Goal: Information Seeking & Learning: Learn about a topic

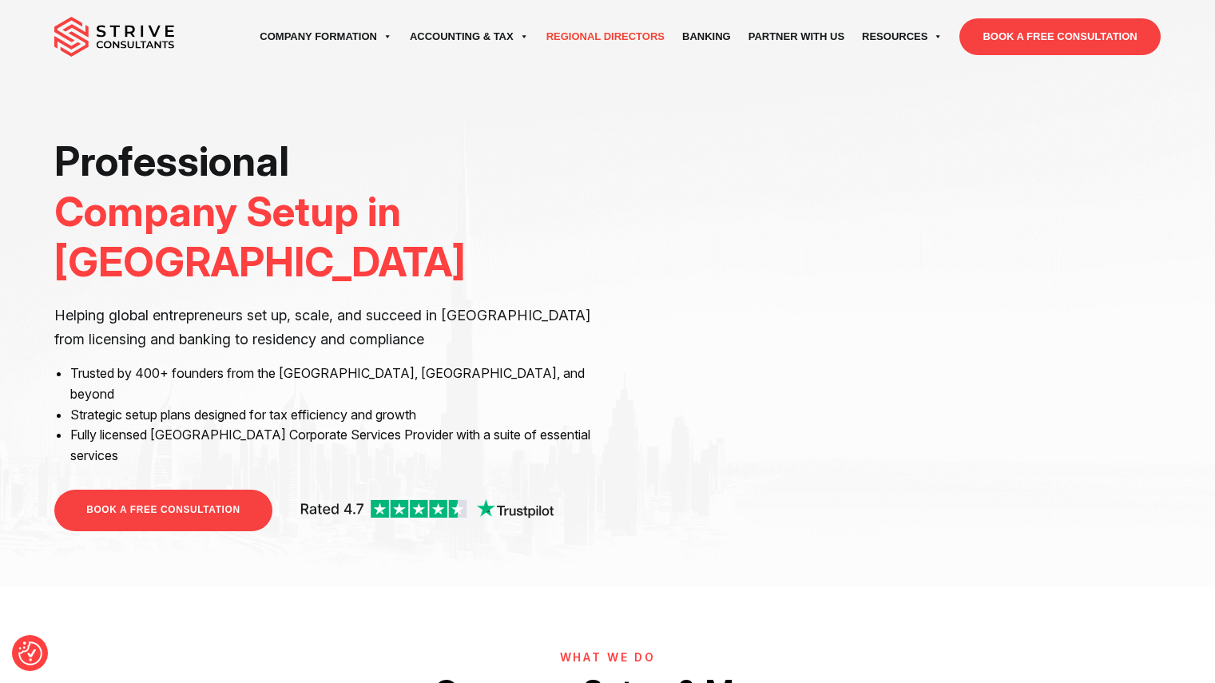
click at [646, 46] on link "Regional Directors" at bounding box center [606, 36] width 136 height 45
click at [630, 41] on link "Regional Directors" at bounding box center [606, 36] width 136 height 45
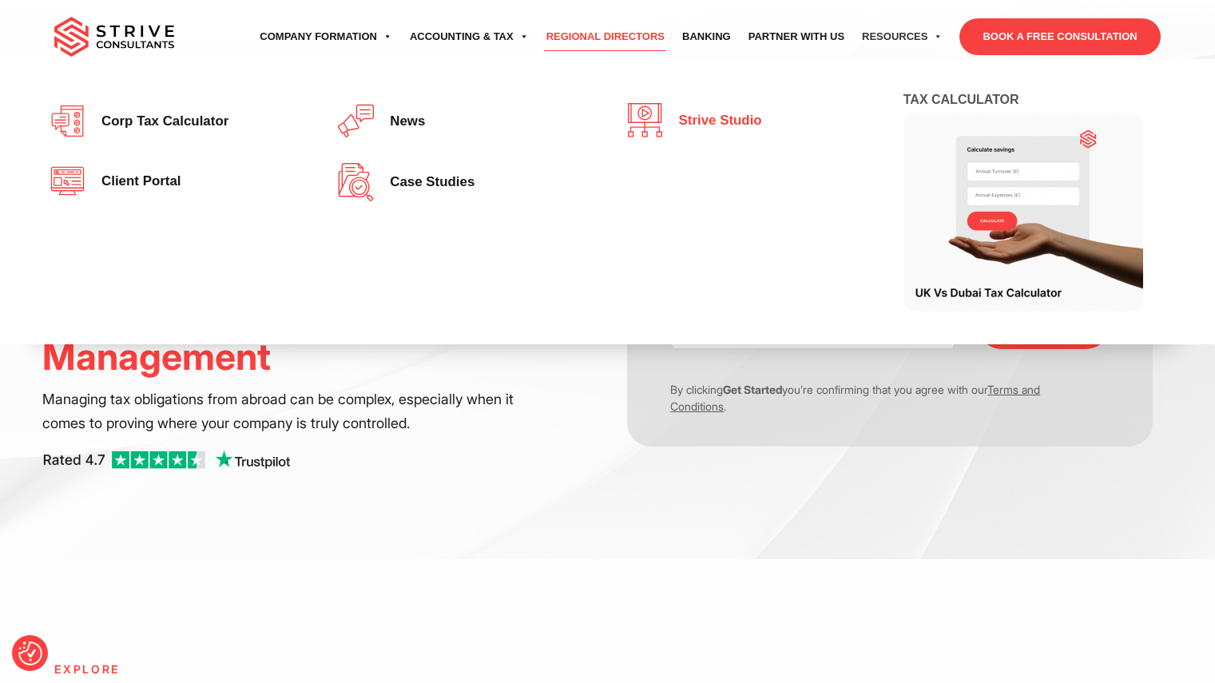
click at [743, 115] on span "Strive Studio" at bounding box center [716, 120] width 91 height 15
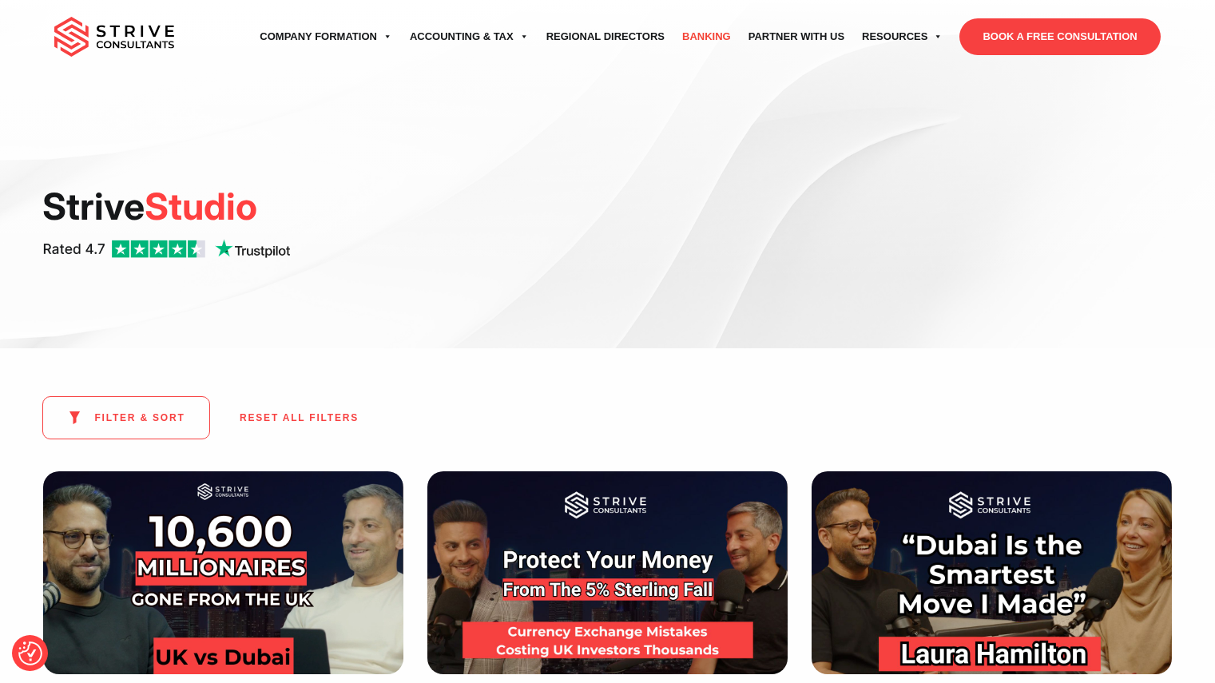
drag, startPoint x: 712, startPoint y: 24, endPoint x: 696, endPoint y: 35, distance: 19.5
click at [696, 35] on link "Banking" at bounding box center [707, 36] width 66 height 45
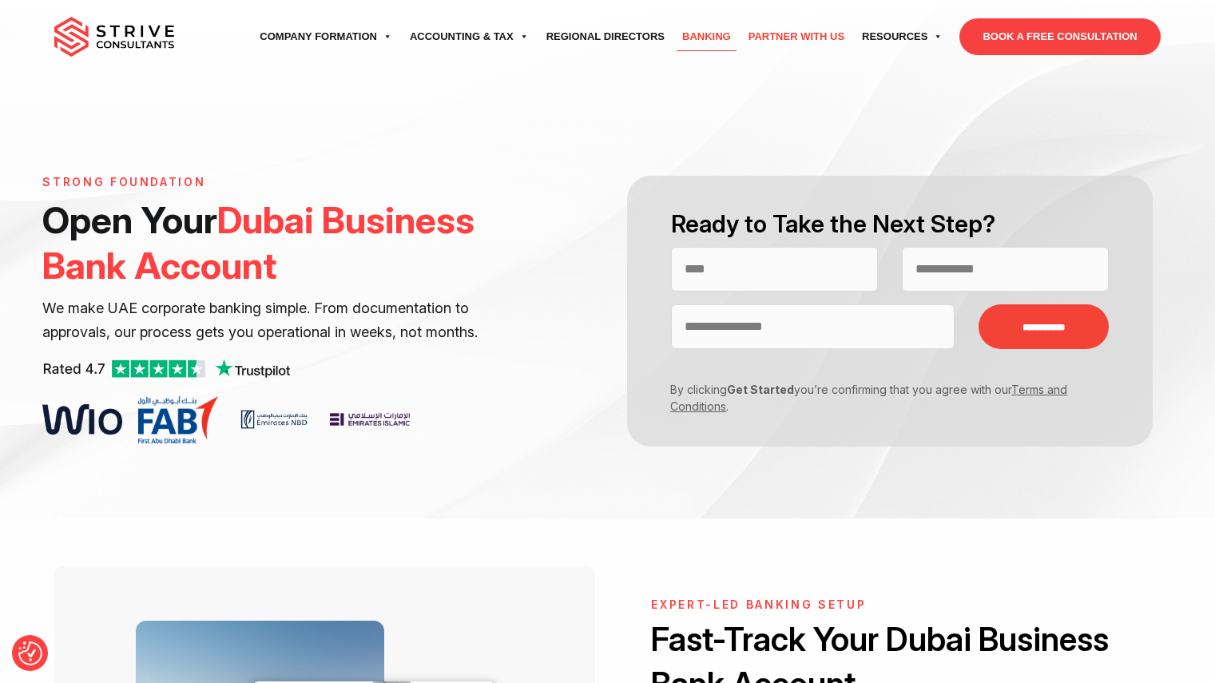
click at [822, 35] on link "Partner with Us" at bounding box center [796, 36] width 113 height 45
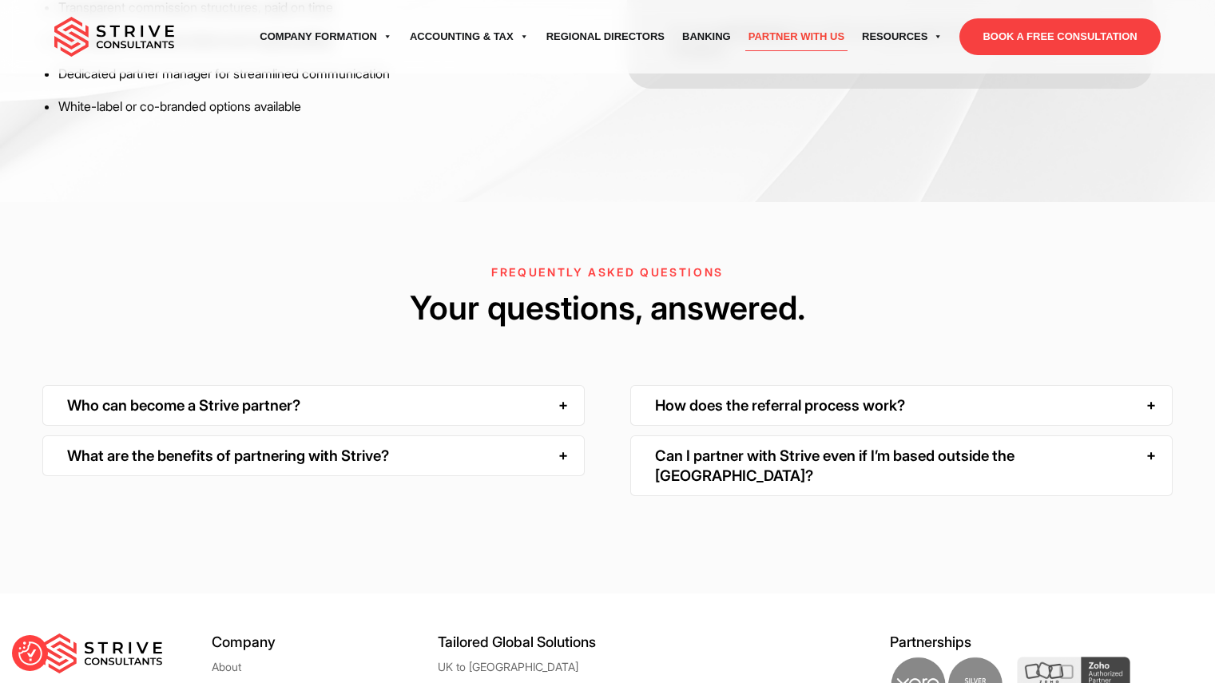
scroll to position [2351, 0]
click at [524, 411] on div "Who can become a Strive partner?" at bounding box center [313, 404] width 543 height 41
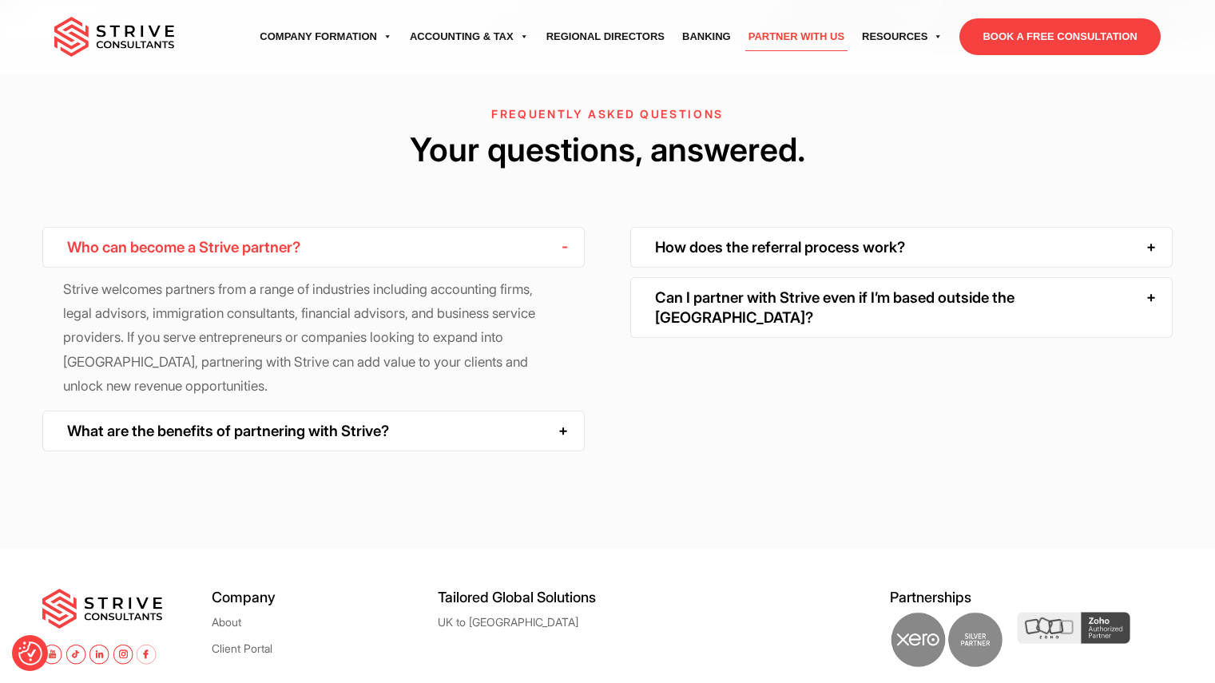
scroll to position [2509, 0]
click at [497, 421] on div "What are the benefits of partnering with Strive?" at bounding box center [313, 430] width 543 height 41
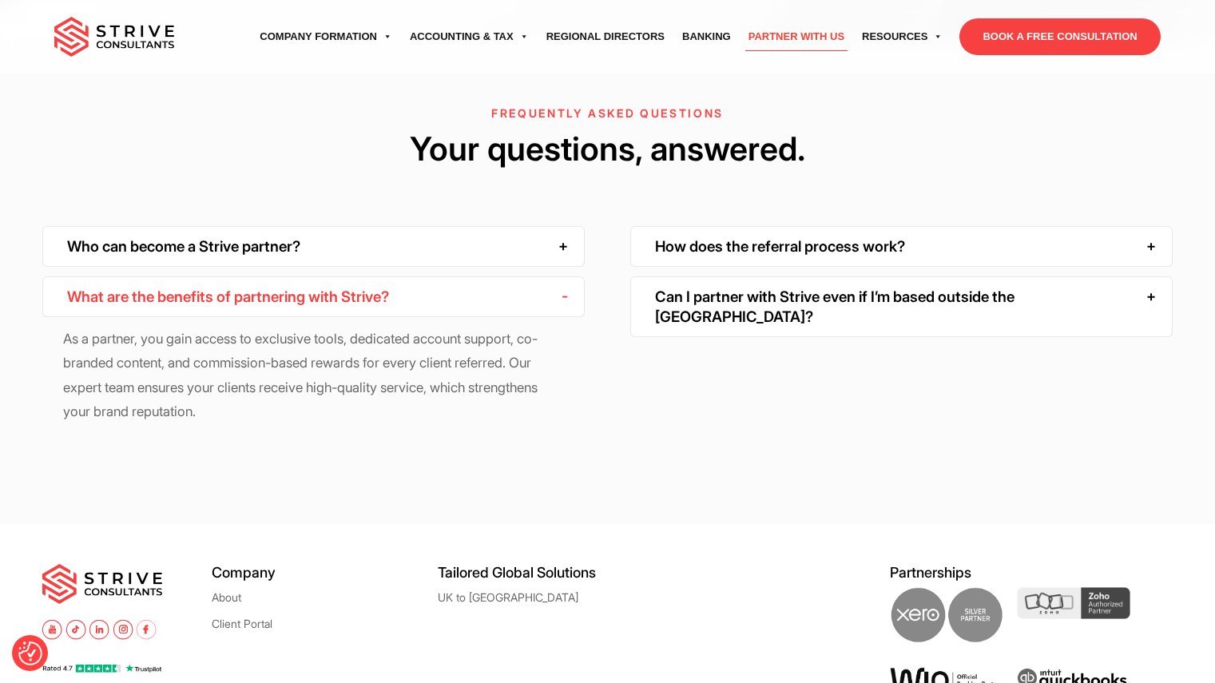
click at [794, 282] on div "Can I partner with Strive even if I’m based outside the UAE?" at bounding box center [901, 307] width 543 height 62
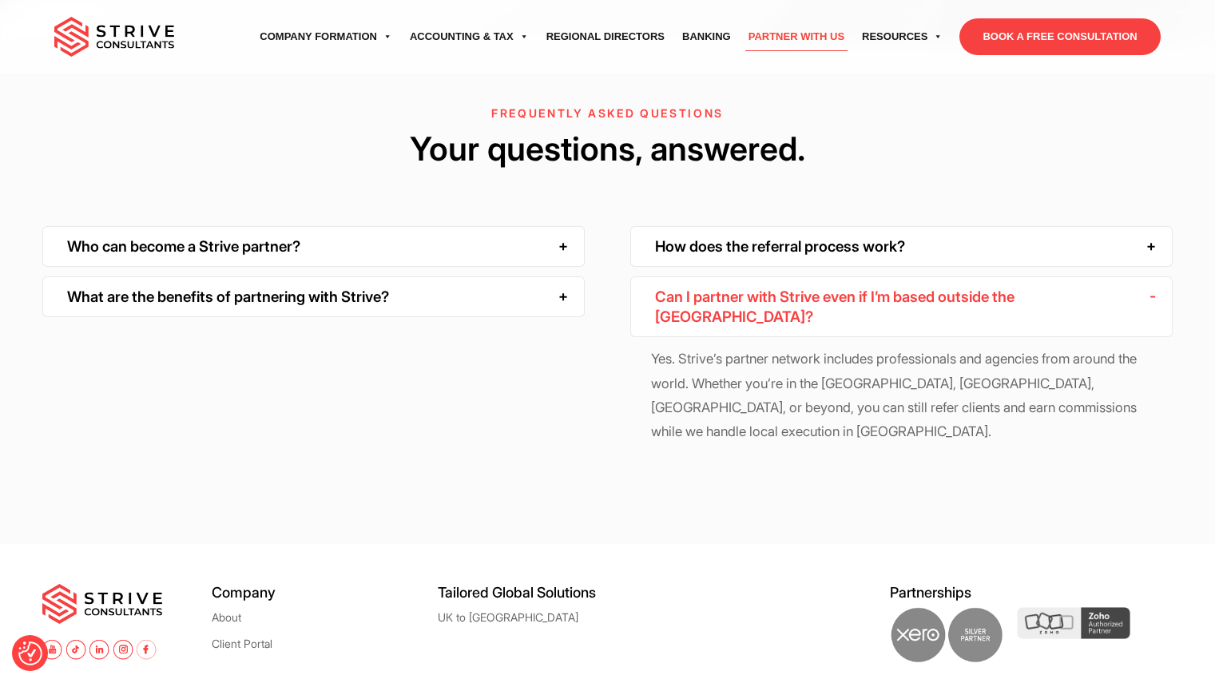
click at [794, 249] on div "How does the referral process work?" at bounding box center [901, 246] width 543 height 41
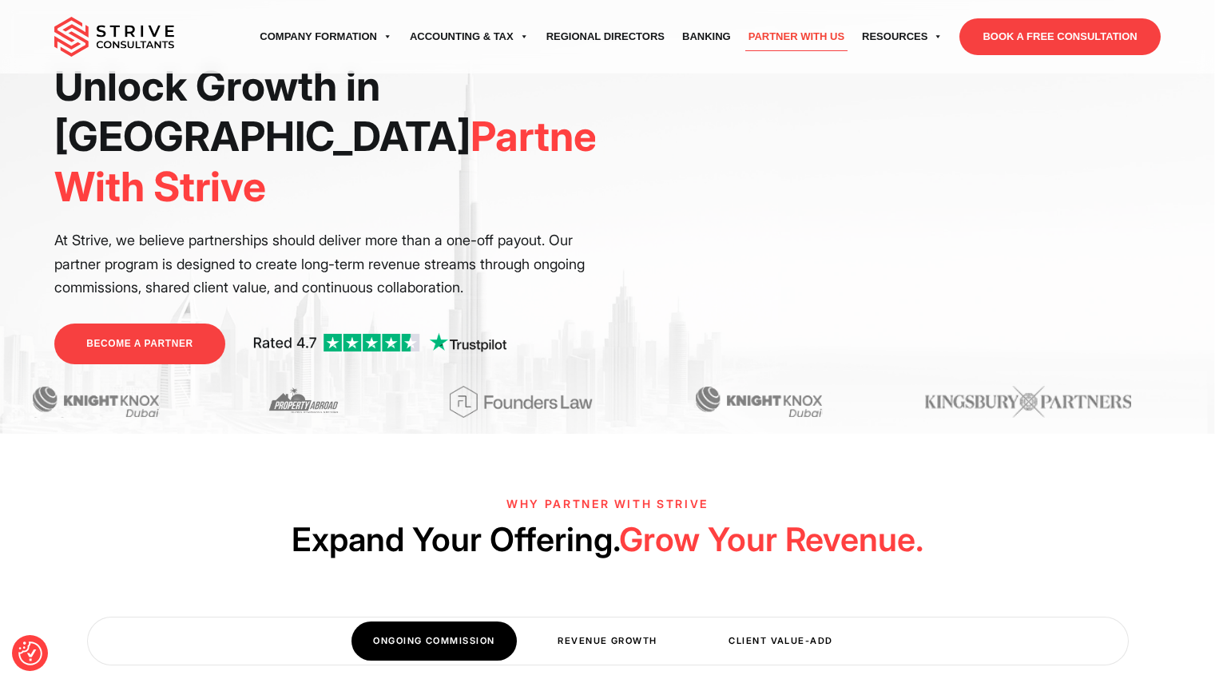
scroll to position [0, 0]
